Goal: Task Accomplishment & Management: Complete application form

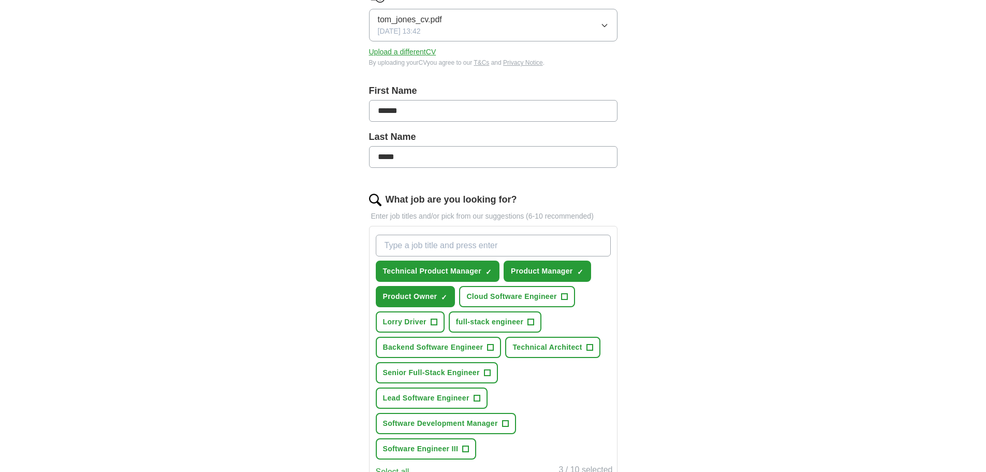
scroll to position [259, 0]
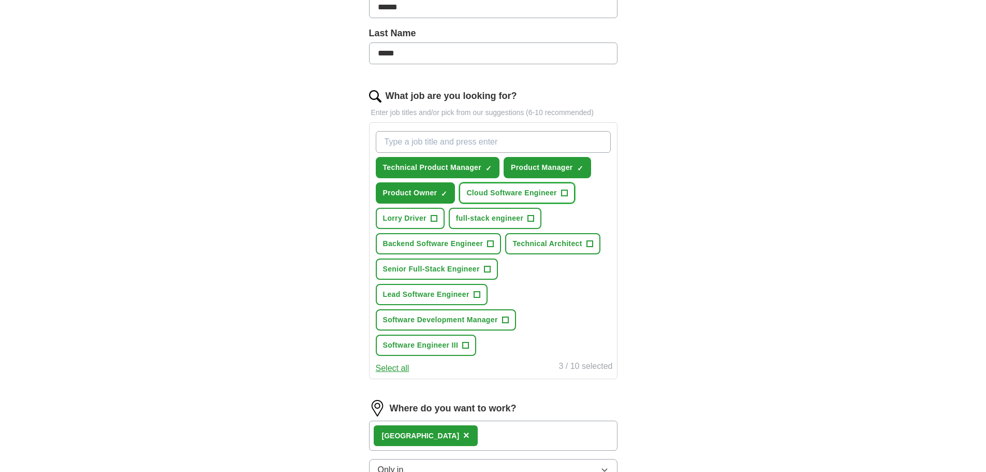
click at [485, 195] on span "Cloud Software Engineer" at bounding box center [511, 192] width 91 height 11
click at [485, 213] on span "full-stack engineer" at bounding box center [489, 218] width 67 height 11
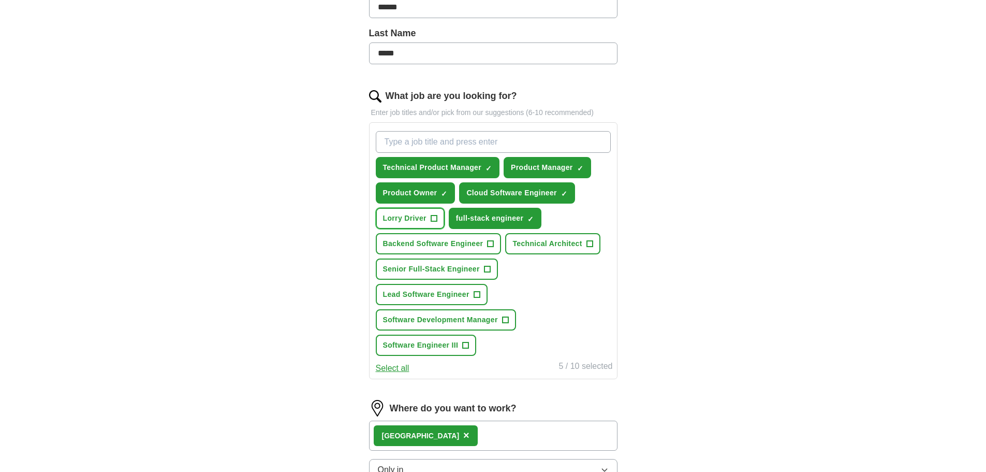
click at [406, 222] on span "Lorry Driver" at bounding box center [404, 218] width 43 height 11
click at [422, 223] on span "Lorry Driver" at bounding box center [404, 218] width 43 height 11
click at [465, 218] on span "full-stack engineer" at bounding box center [489, 218] width 67 height 11
click at [464, 189] on button "Cloud Software Engineer ✓ ×" at bounding box center [517, 192] width 116 height 21
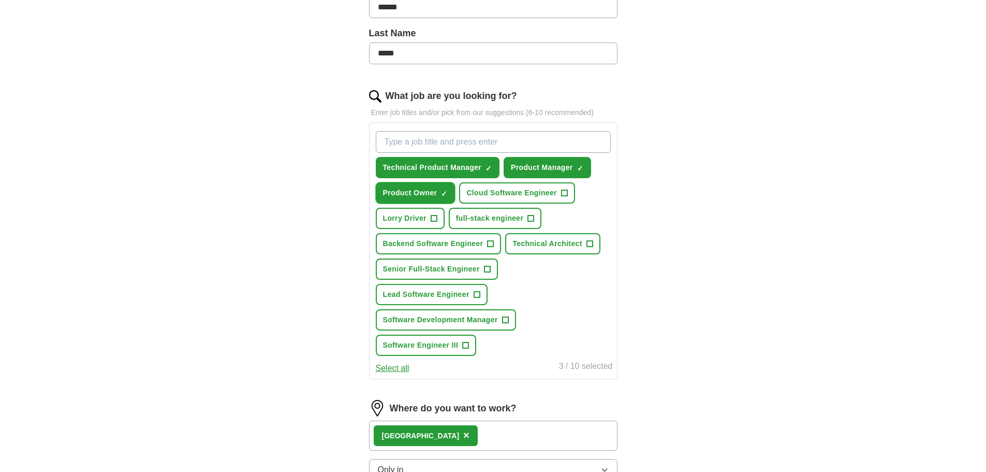
drag, startPoint x: 427, startPoint y: 188, endPoint x: 432, endPoint y: 178, distance: 11.4
click at [427, 189] on span "Product Owner" at bounding box center [410, 192] width 54 height 11
click at [433, 173] on button "Technical Product Manager ✓ ×" at bounding box center [438, 167] width 124 height 21
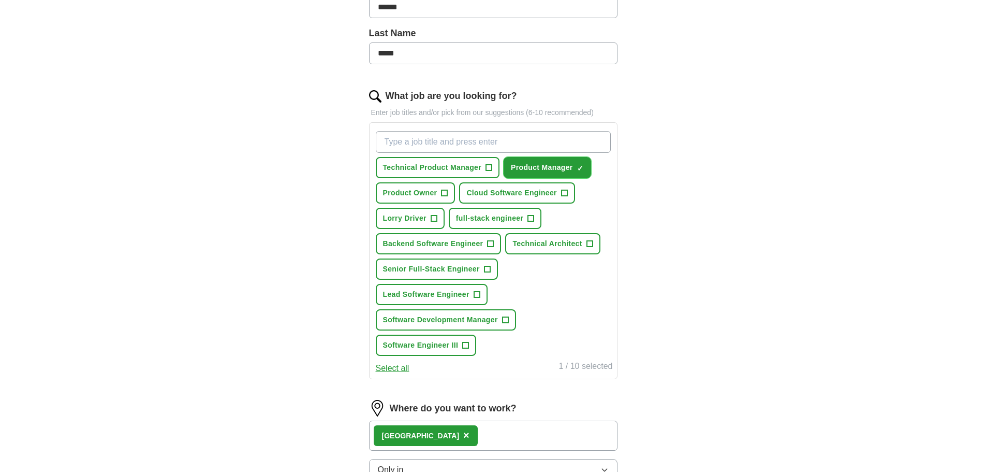
click at [513, 165] on span "Product Manager" at bounding box center [542, 167] width 62 height 11
click at [696, 244] on div "ApplyIQ Let ApplyIQ do the hard work of searching and applying for jobs. Just t…" at bounding box center [493, 228] width 663 height 911
click at [481, 287] on button "Lead Software Engineer +" at bounding box center [432, 294] width 112 height 21
click at [468, 258] on div "Technical Product Manager + Product Manager + Product Owner + Cloud Software En…" at bounding box center [493, 243] width 239 height 233
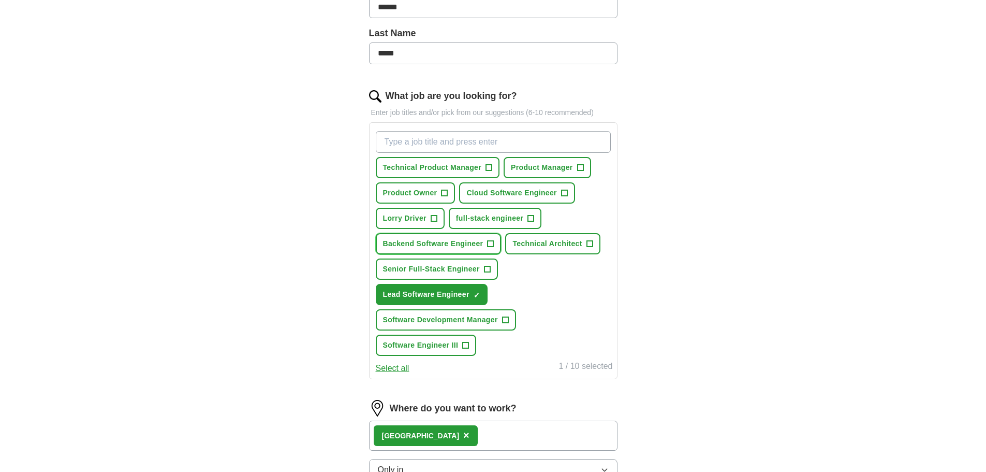
click at [459, 233] on button "Backend Software Engineer +" at bounding box center [439, 243] width 126 height 21
click at [436, 202] on button "Product Owner +" at bounding box center [416, 192] width 80 height 21
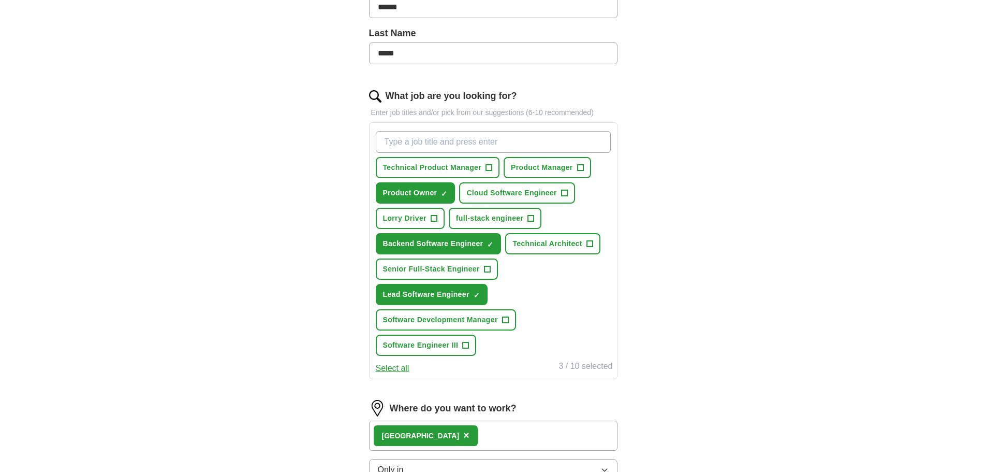
click at [419, 178] on div "Technical Product Manager + Product Manager + Product Owner ✓ × Cloud Software …" at bounding box center [493, 243] width 239 height 233
click at [425, 195] on span "Product Owner" at bounding box center [410, 192] width 54 height 11
drag, startPoint x: 451, startPoint y: 238, endPoint x: 453, endPoint y: 244, distance: 7.2
click at [452, 239] on button "Backend Software Engineer ✓ ×" at bounding box center [439, 243] width 126 height 21
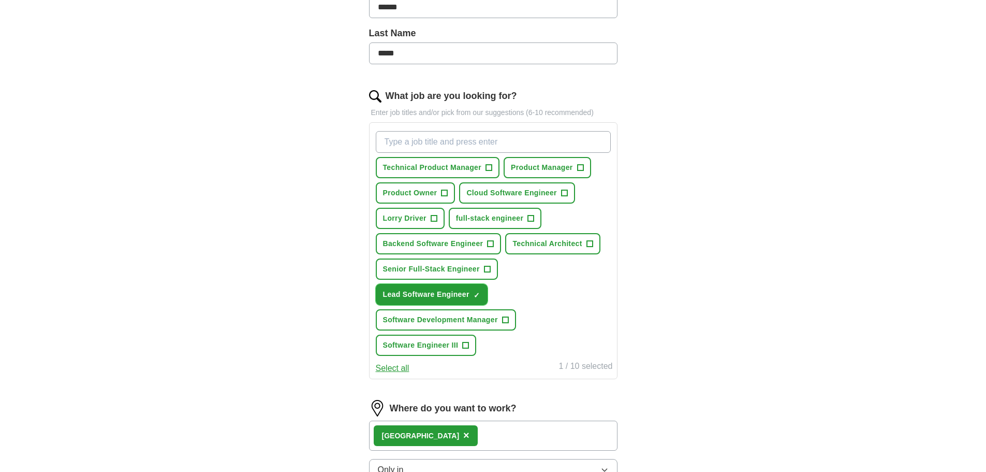
drag, startPoint x: 465, startPoint y: 290, endPoint x: 556, endPoint y: 310, distance: 93.1
click at [465, 291] on span "Lead Software Engineer" at bounding box center [426, 294] width 86 height 11
click at [750, 335] on div "ApplyIQ Let ApplyIQ do the hard work of searching and applying for jobs. Just t…" at bounding box center [493, 228] width 663 height 911
